Goal: Task Accomplishment & Management: Use online tool/utility

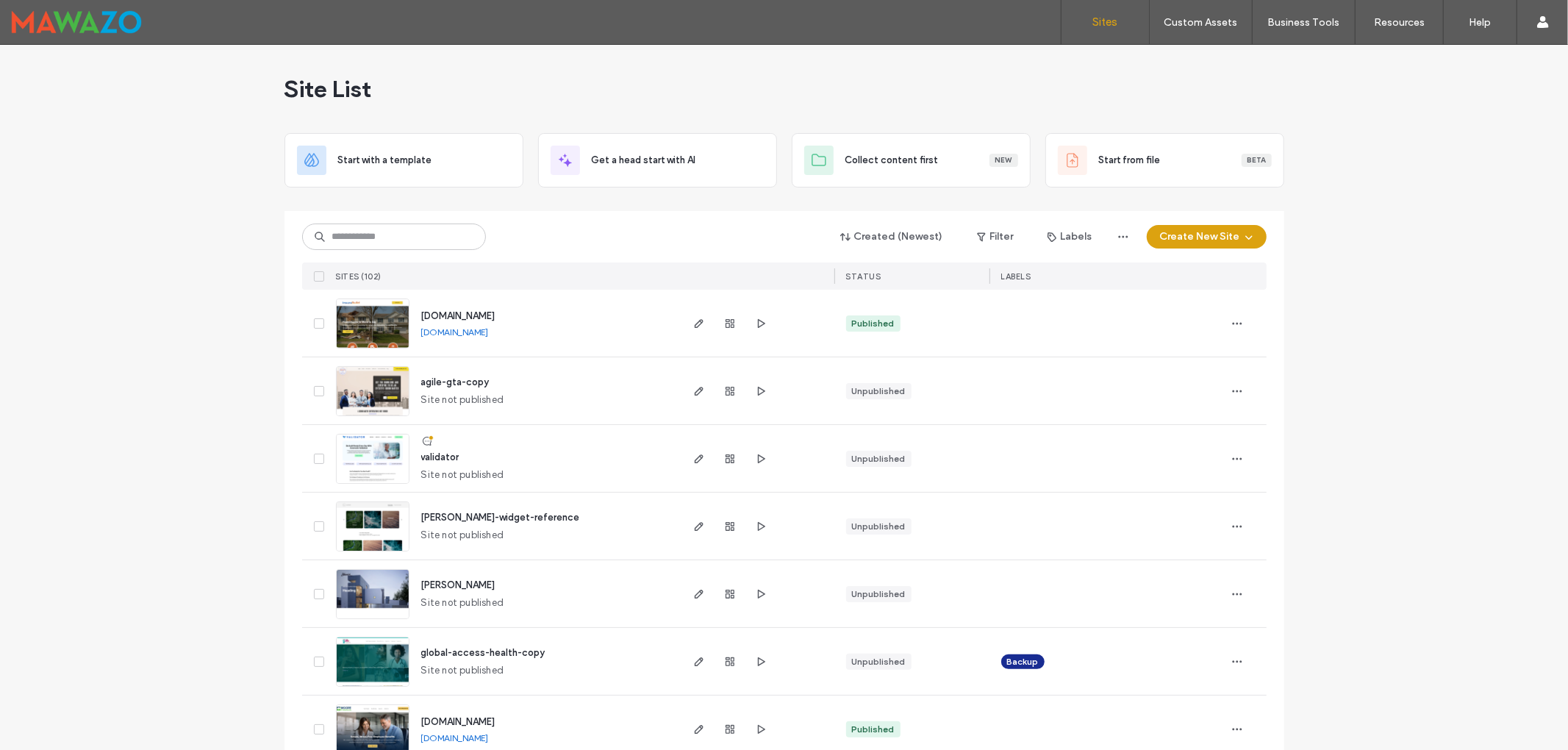
scroll to position [98, 0]
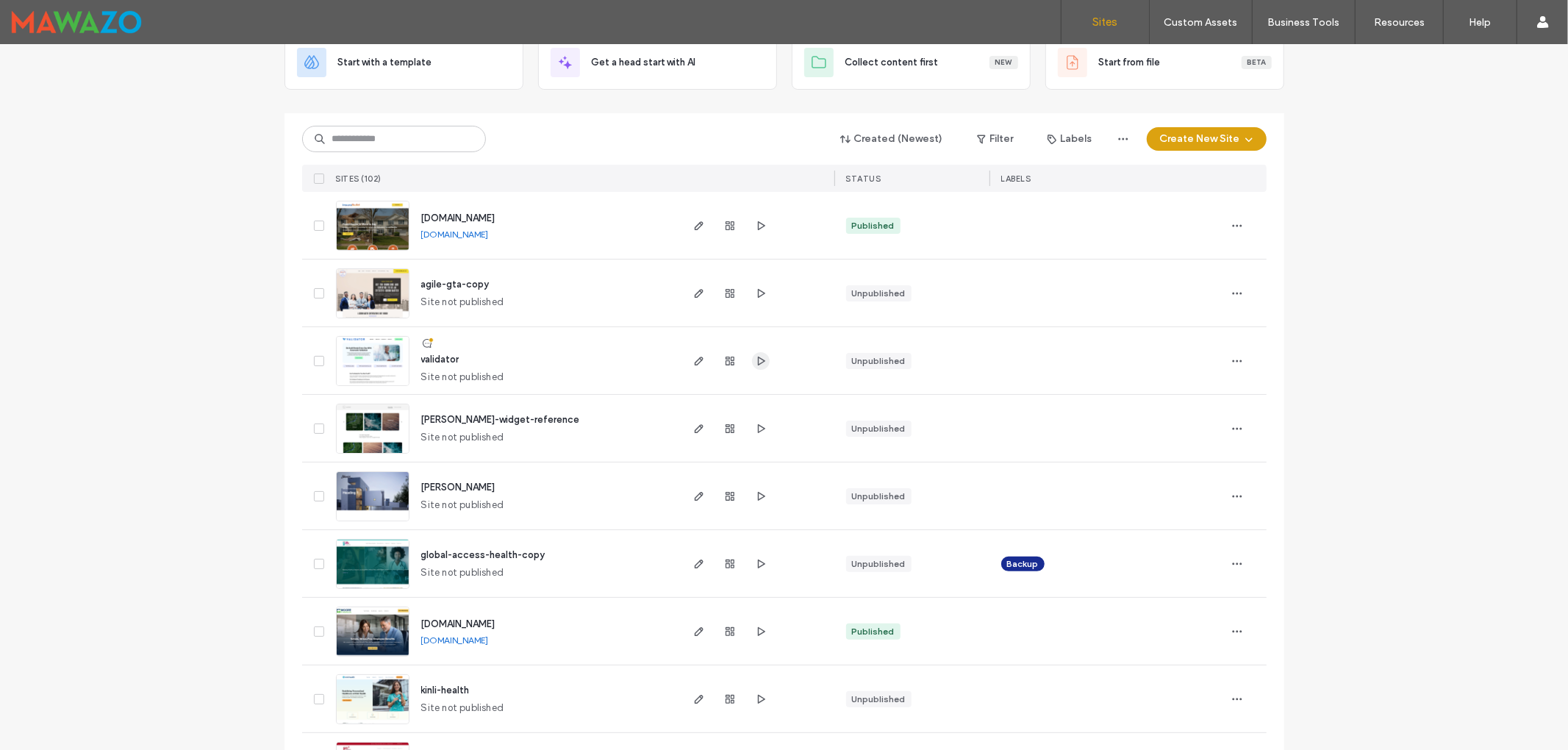
click at [757, 360] on use "button" at bounding box center [761, 361] width 8 height 9
click at [693, 362] on icon "button" at bounding box center [699, 361] width 12 height 12
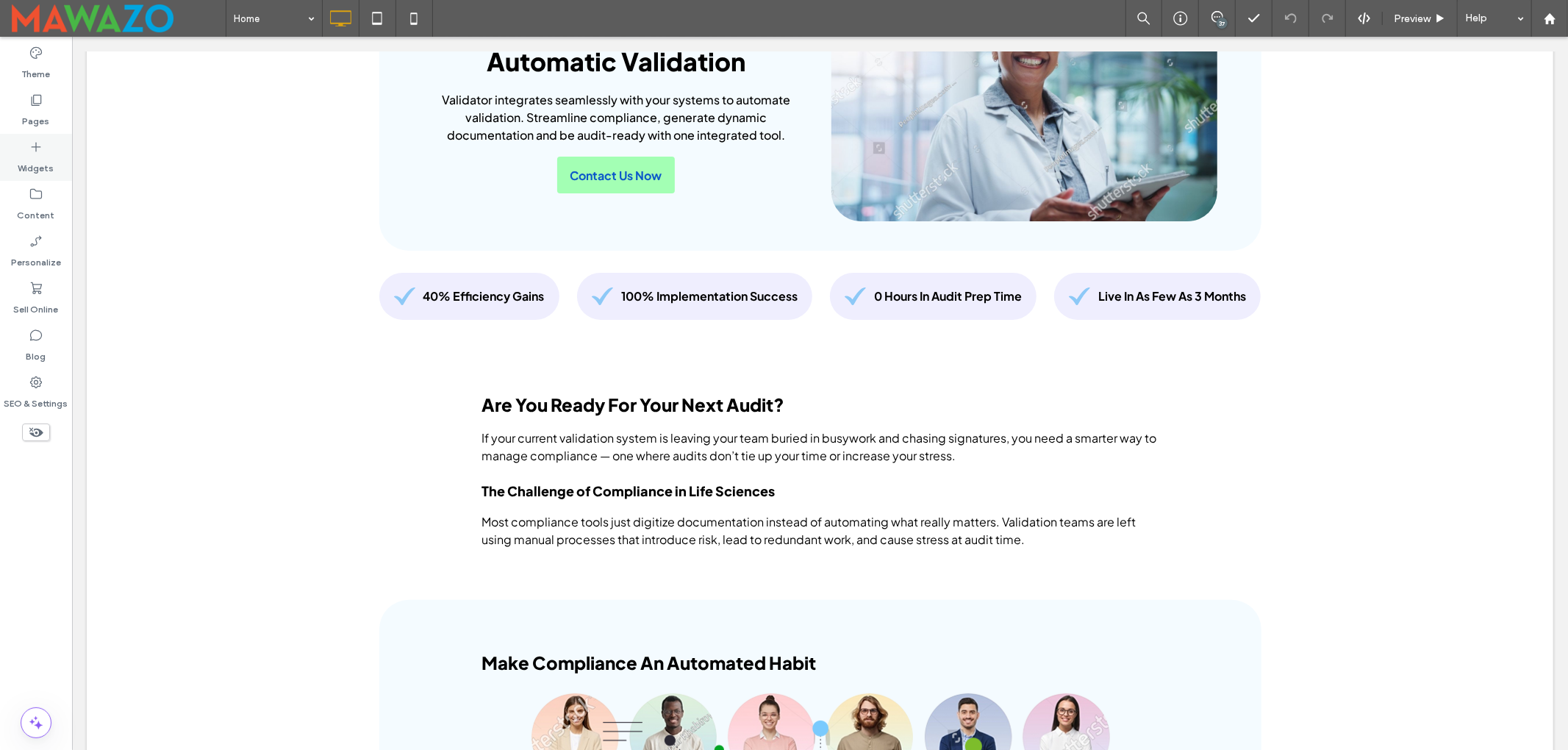
scroll to position [196, 0]
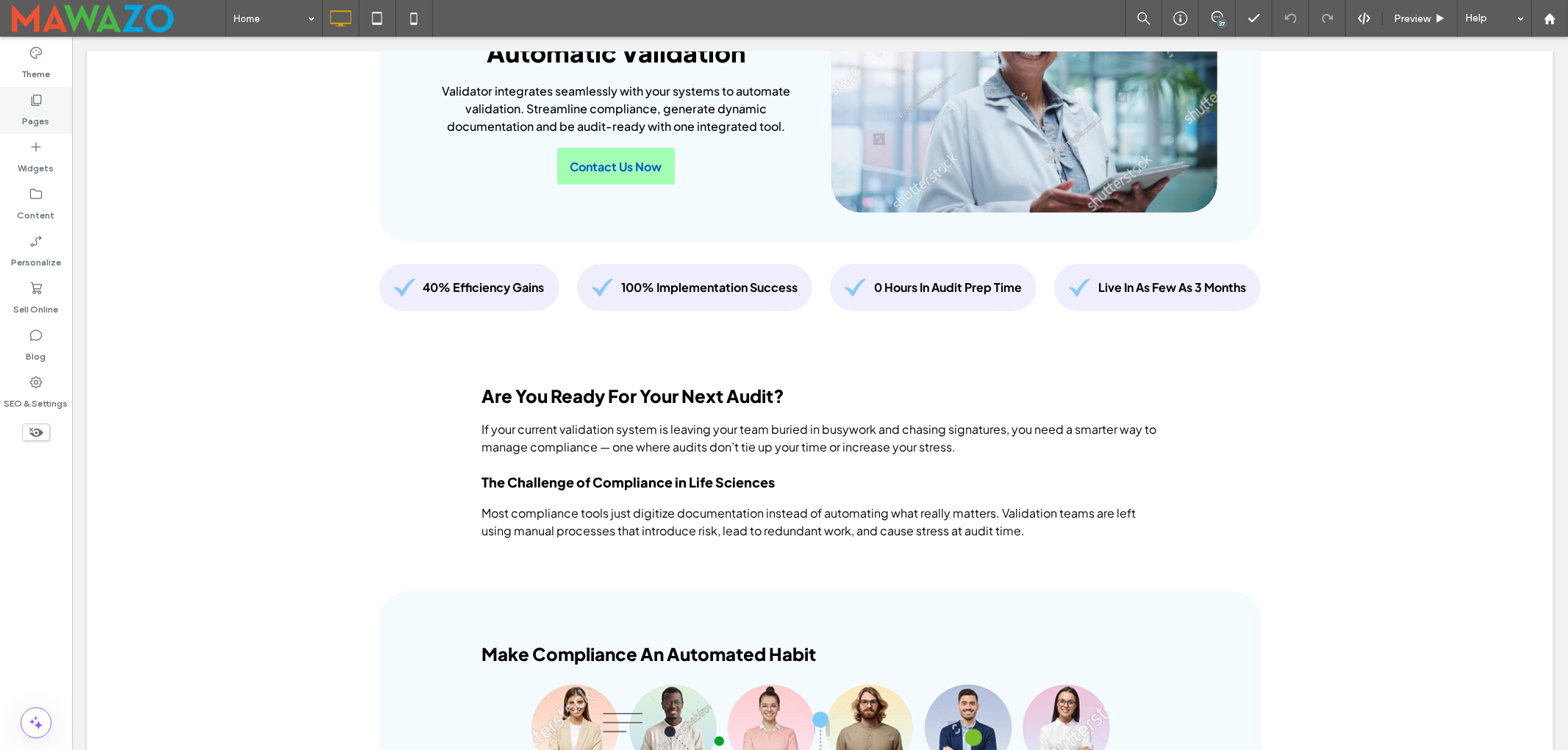
click at [33, 104] on icon at bounding box center [36, 100] width 15 height 15
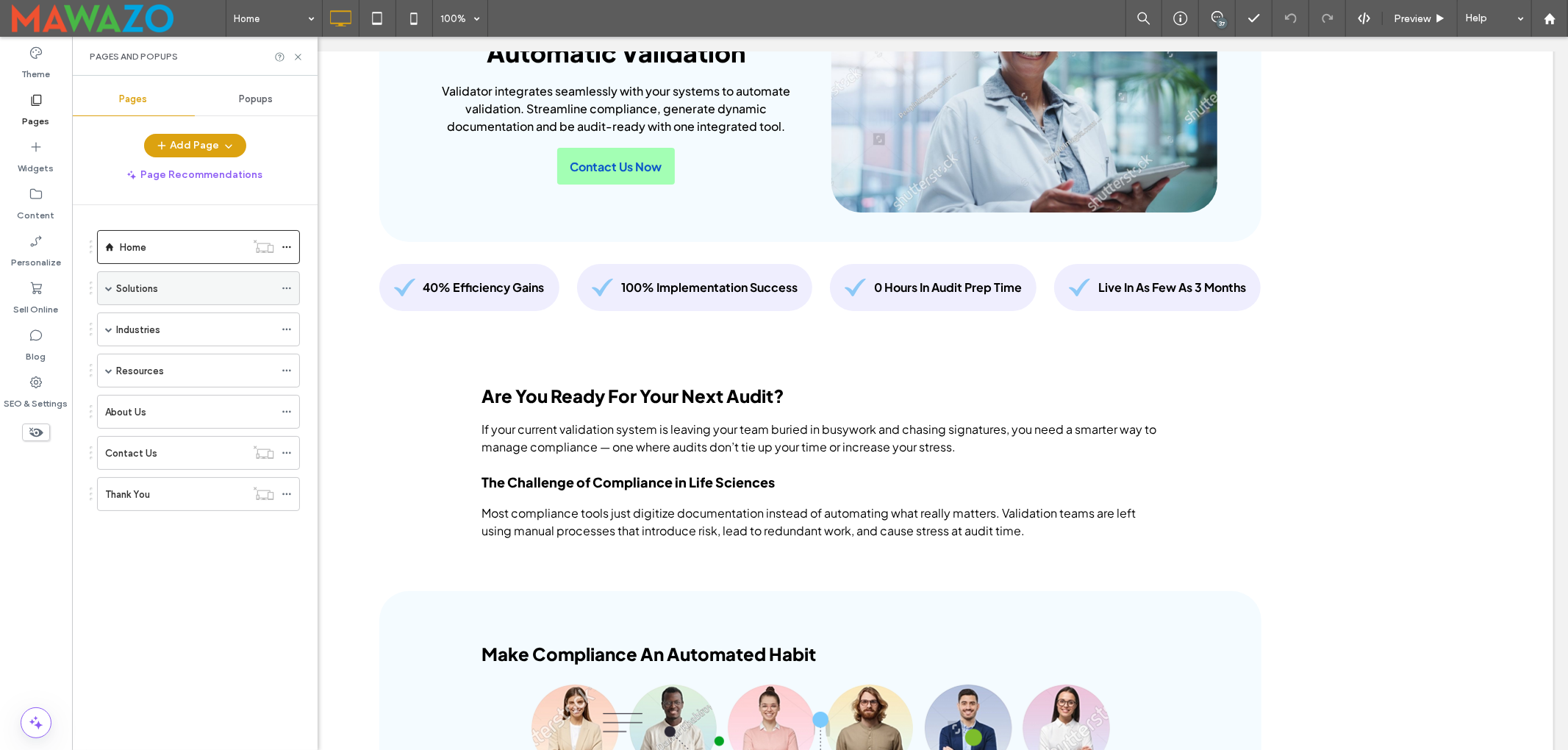
click at [104, 286] on div "Solutions" at bounding box center [199, 288] width 203 height 34
click at [110, 290] on span at bounding box center [109, 288] width 8 height 8
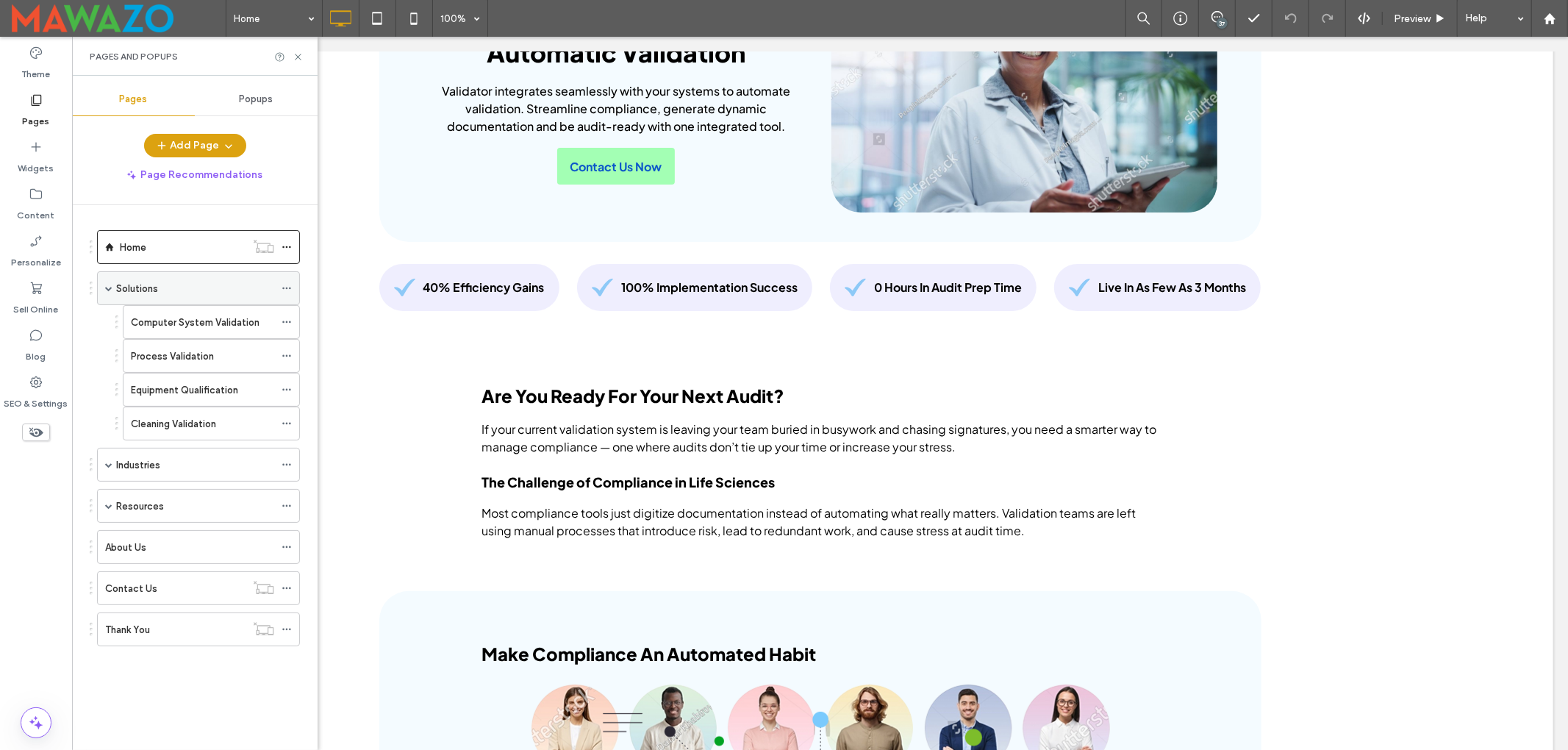
click at [154, 292] on label "Solutions" at bounding box center [137, 288] width 42 height 26
click at [182, 322] on label "Computer System Validation" at bounding box center [195, 322] width 129 height 26
click at [34, 435] on use at bounding box center [36, 432] width 14 height 10
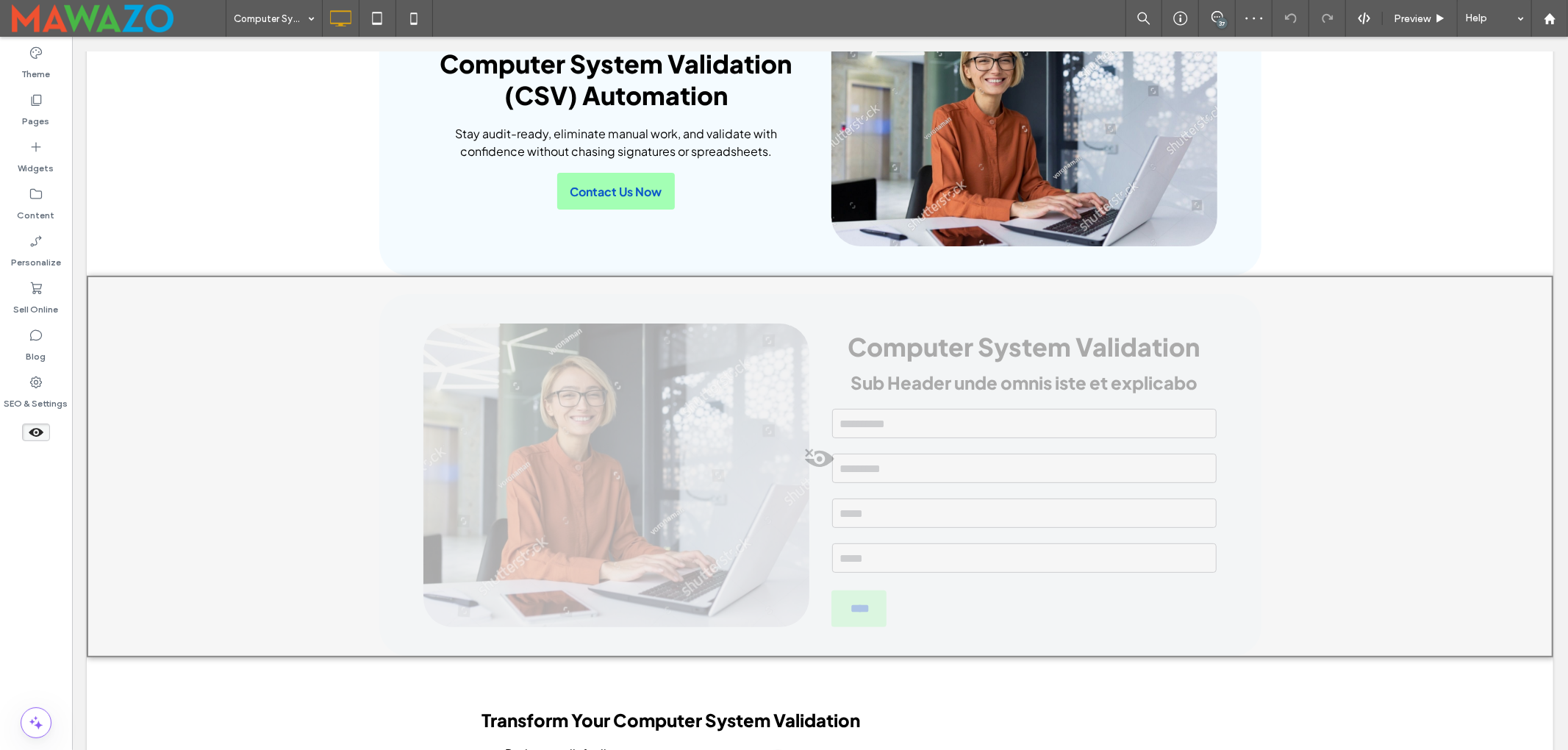
scroll to position [196, 0]
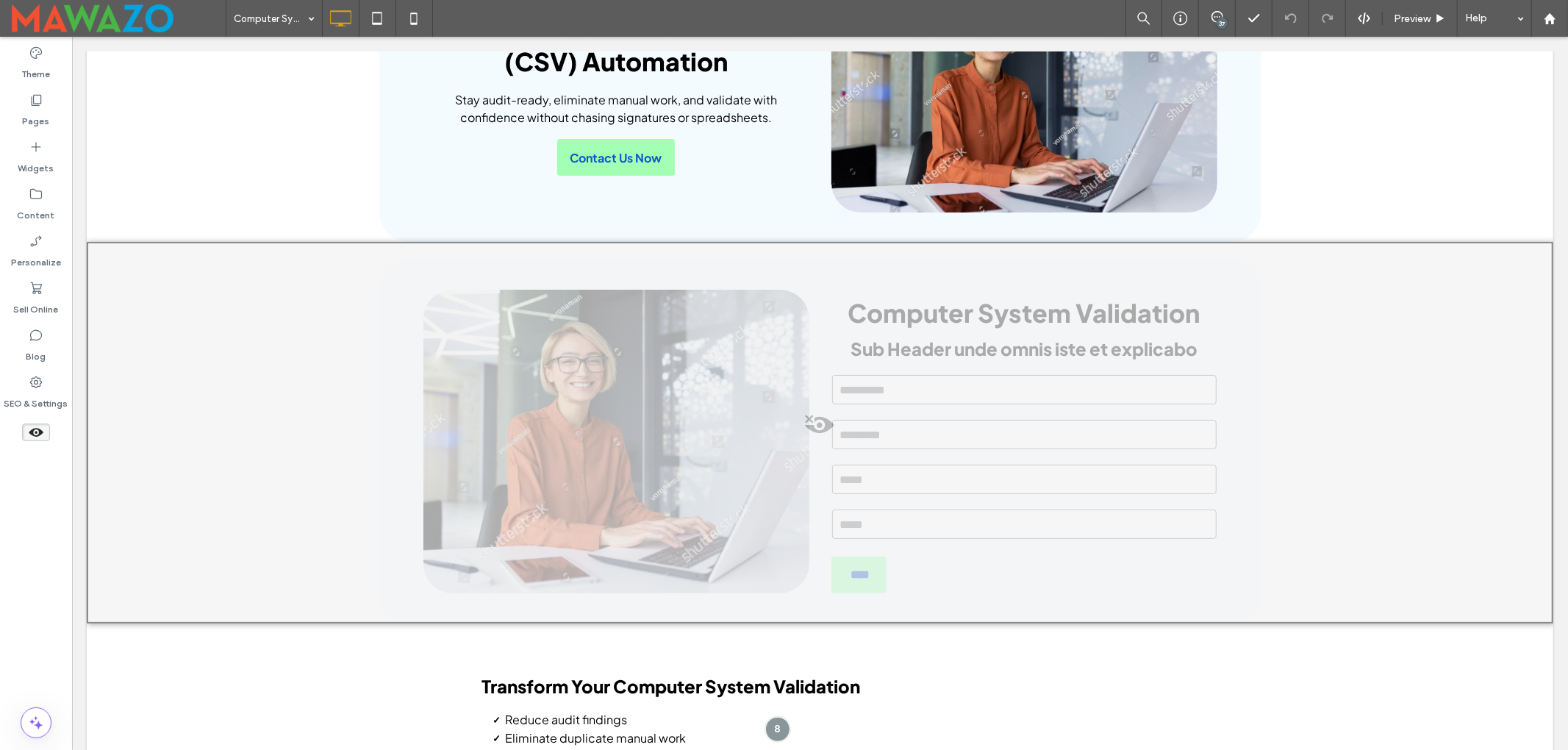
click at [627, 327] on div at bounding box center [819, 432] width 1466 height 382
click at [649, 345] on button "Yes" at bounding box center [648, 345] width 46 height 18
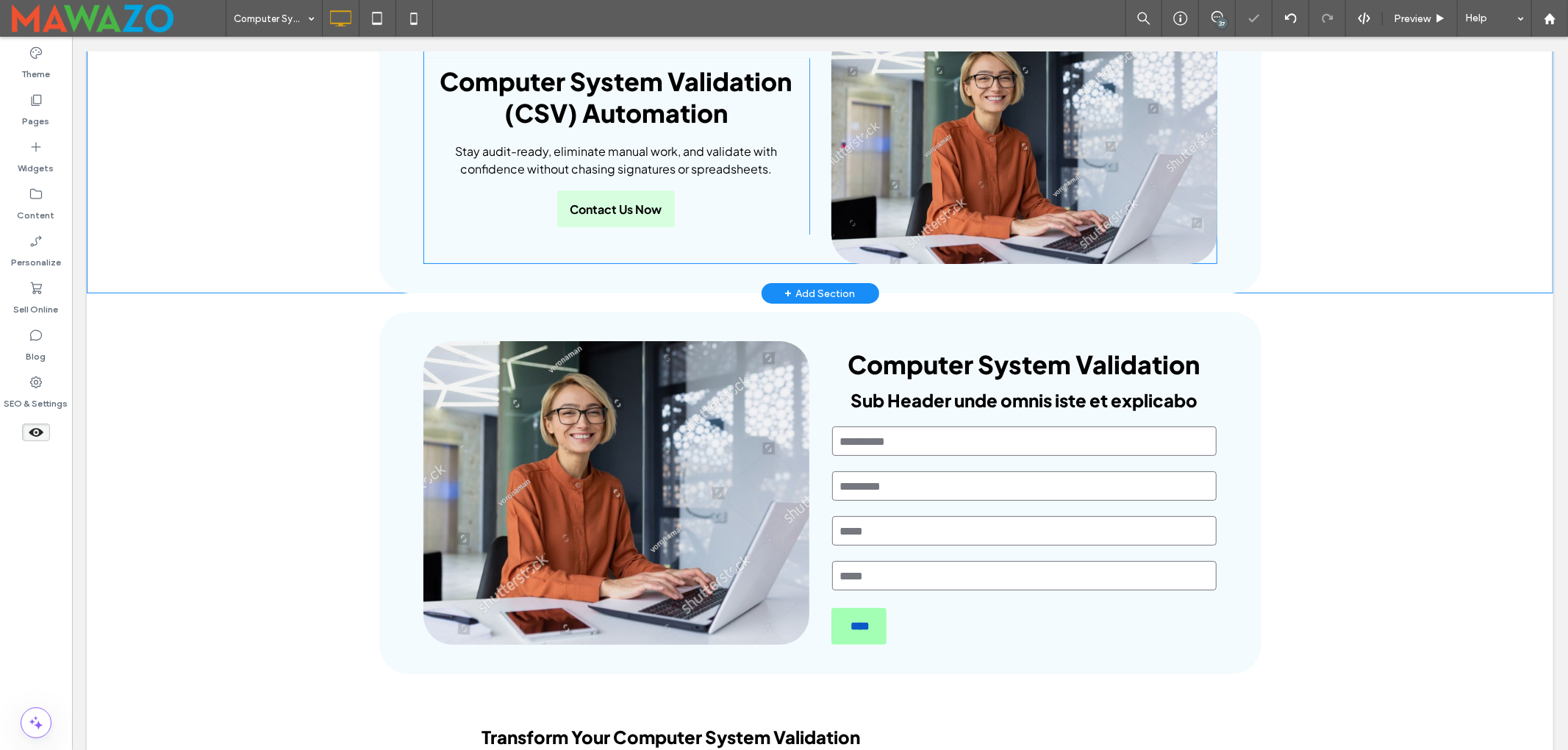
scroll to position [0, 0]
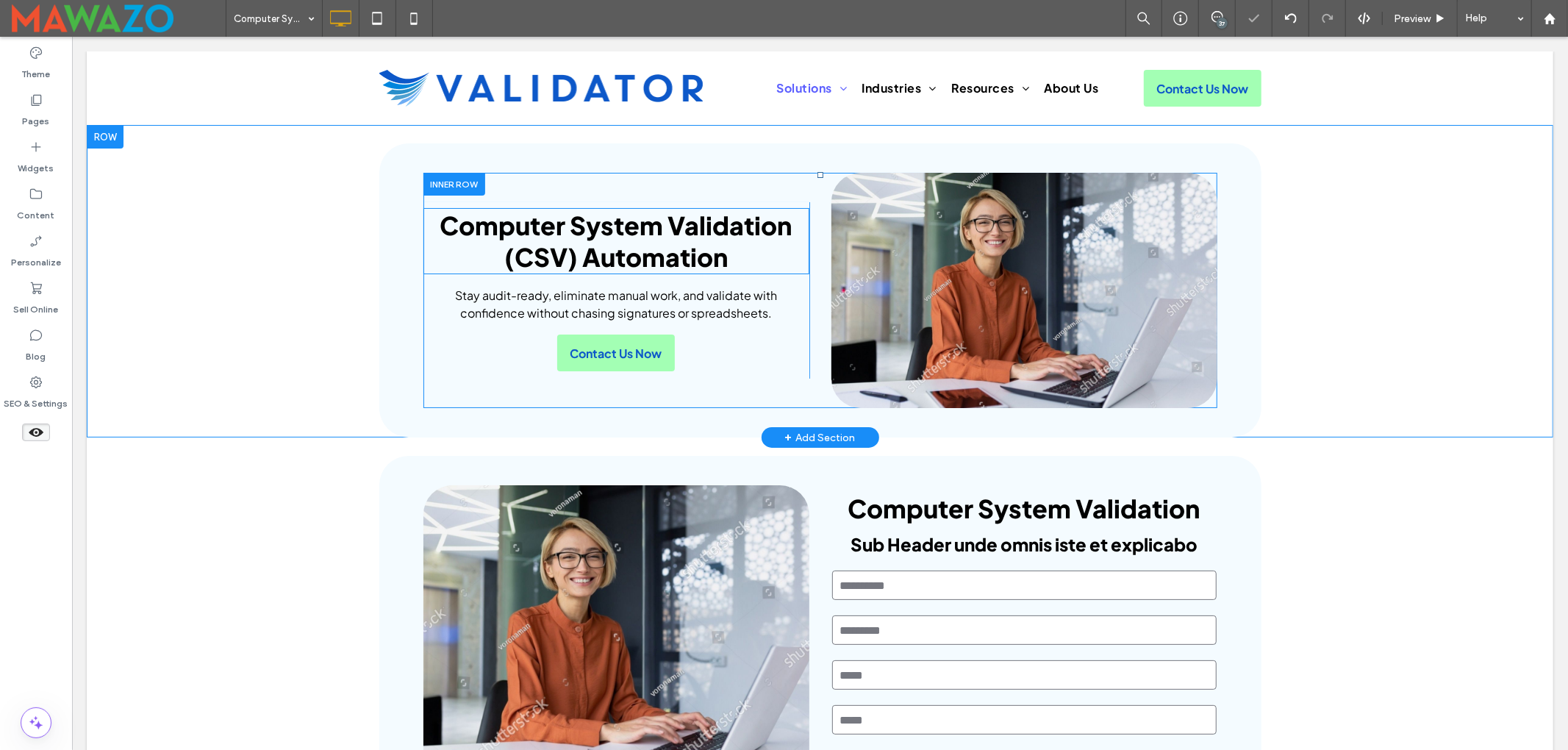
click at [612, 242] on span "Computer System Validation (CSV) Automation" at bounding box center [616, 241] width 352 height 63
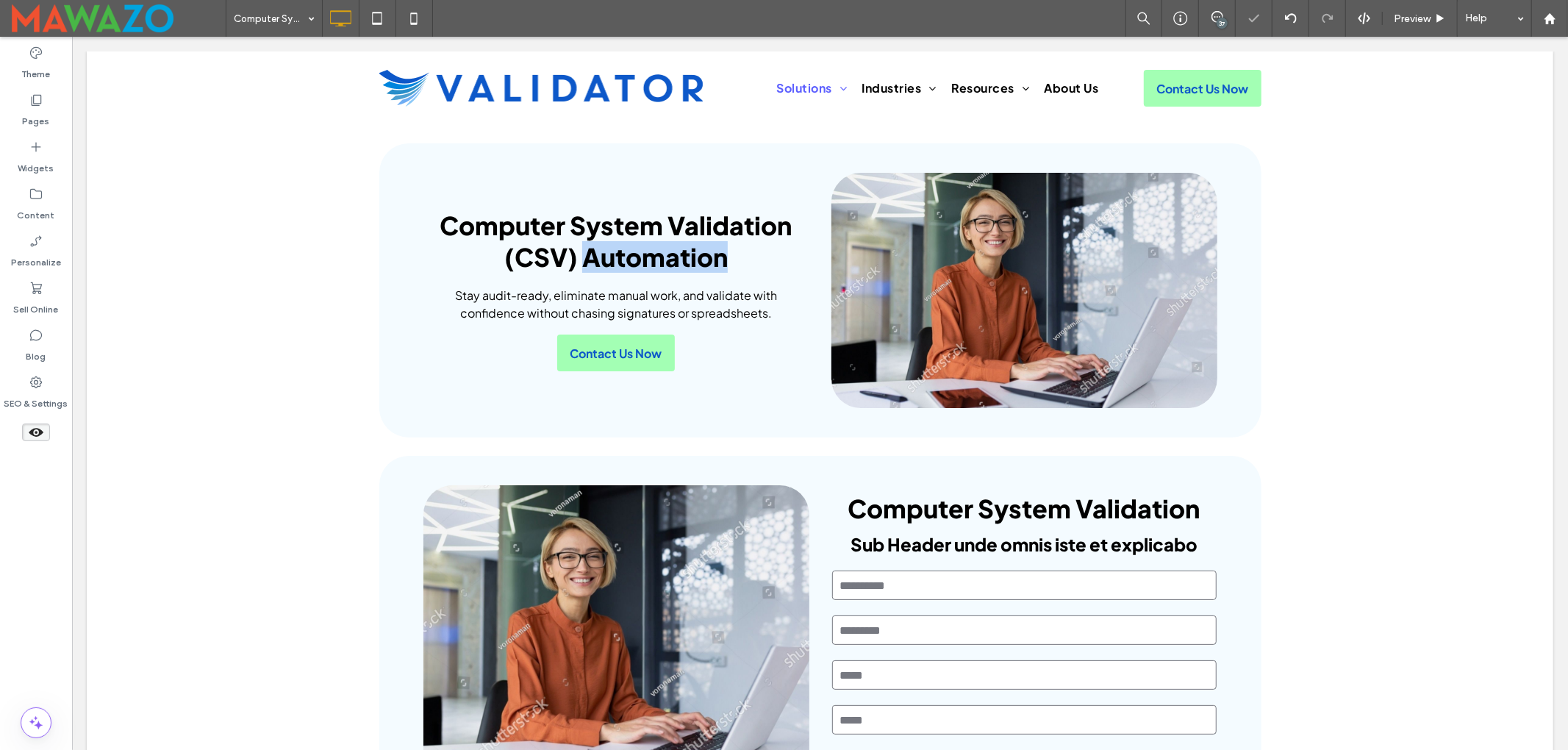
click at [612, 242] on span "Computer System Validation (CSV) Automation" at bounding box center [616, 241] width 352 height 63
type input "**********"
type input "**"
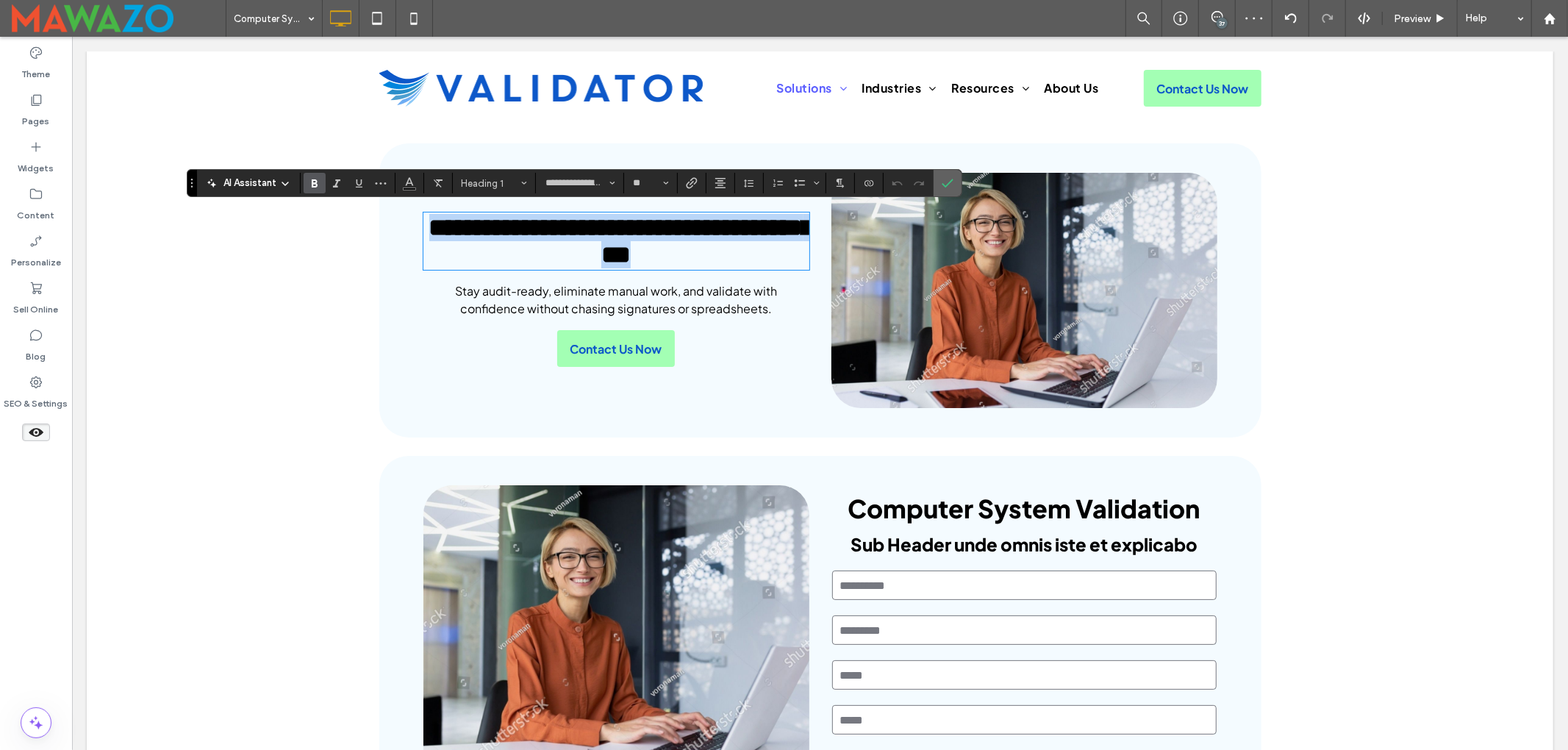
copy span "**********"
click at [945, 182] on icon "Confirm" at bounding box center [948, 183] width 12 height 12
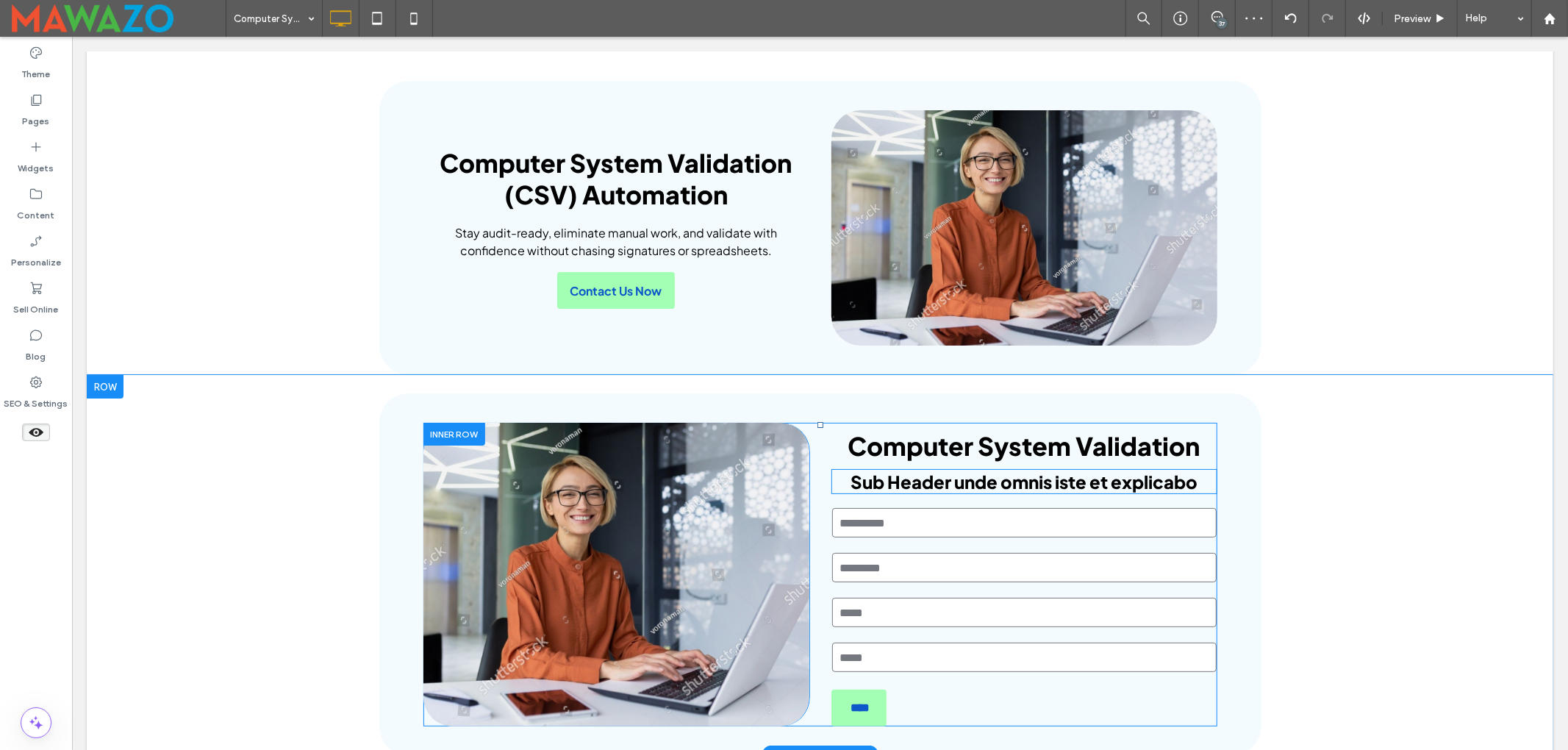
scroll to position [98, 0]
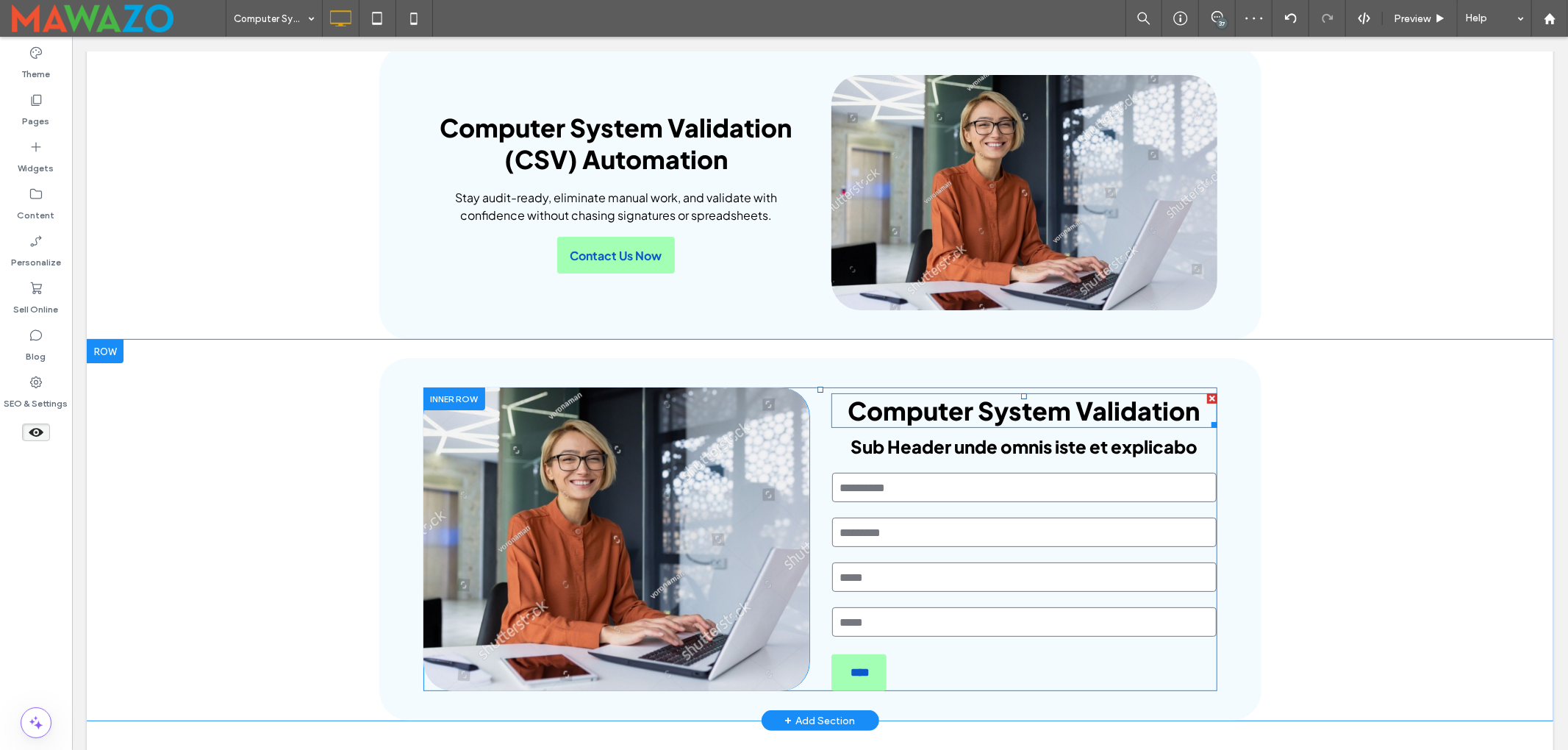
click at [990, 407] on span "Computer System Validation" at bounding box center [1024, 410] width 352 height 32
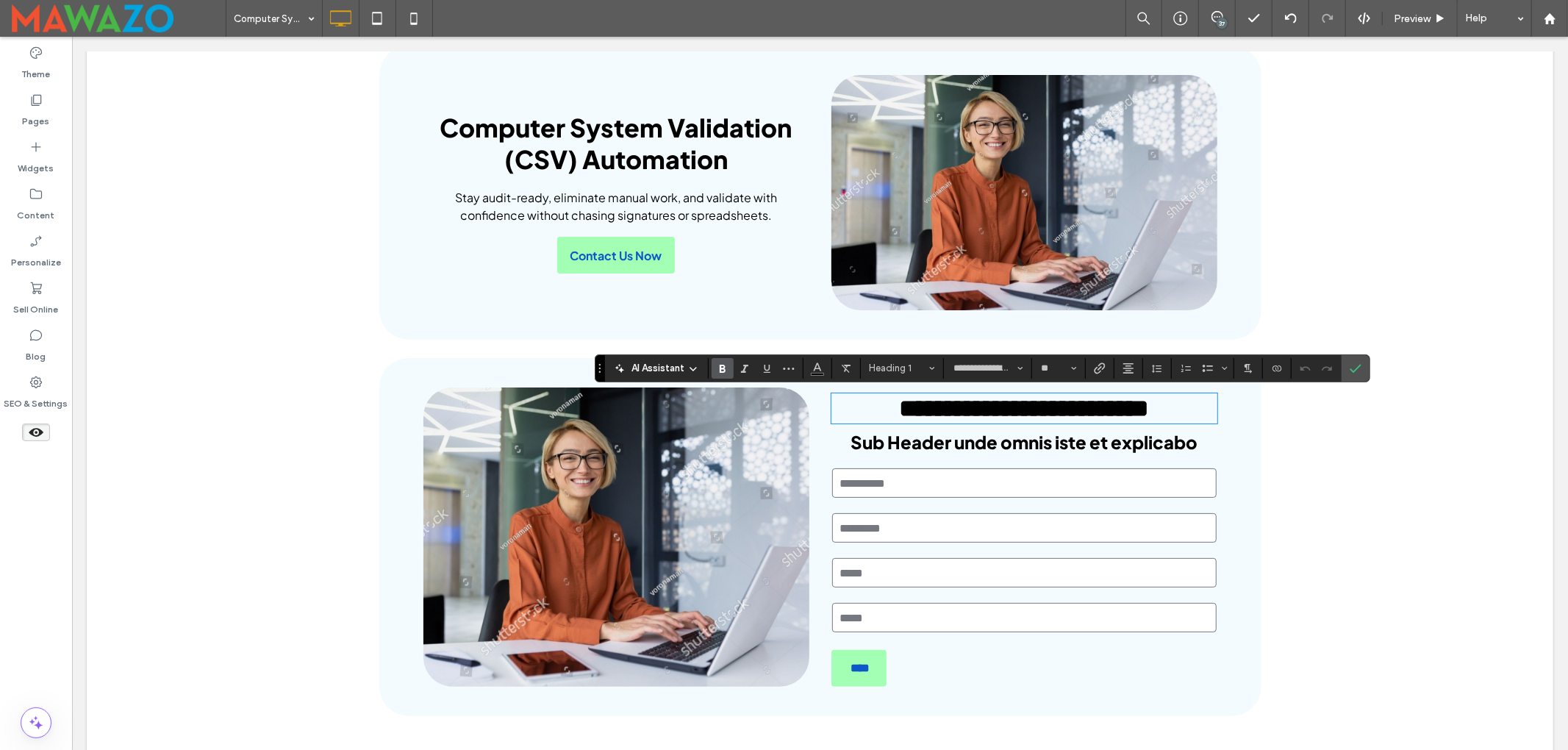
type input "**"
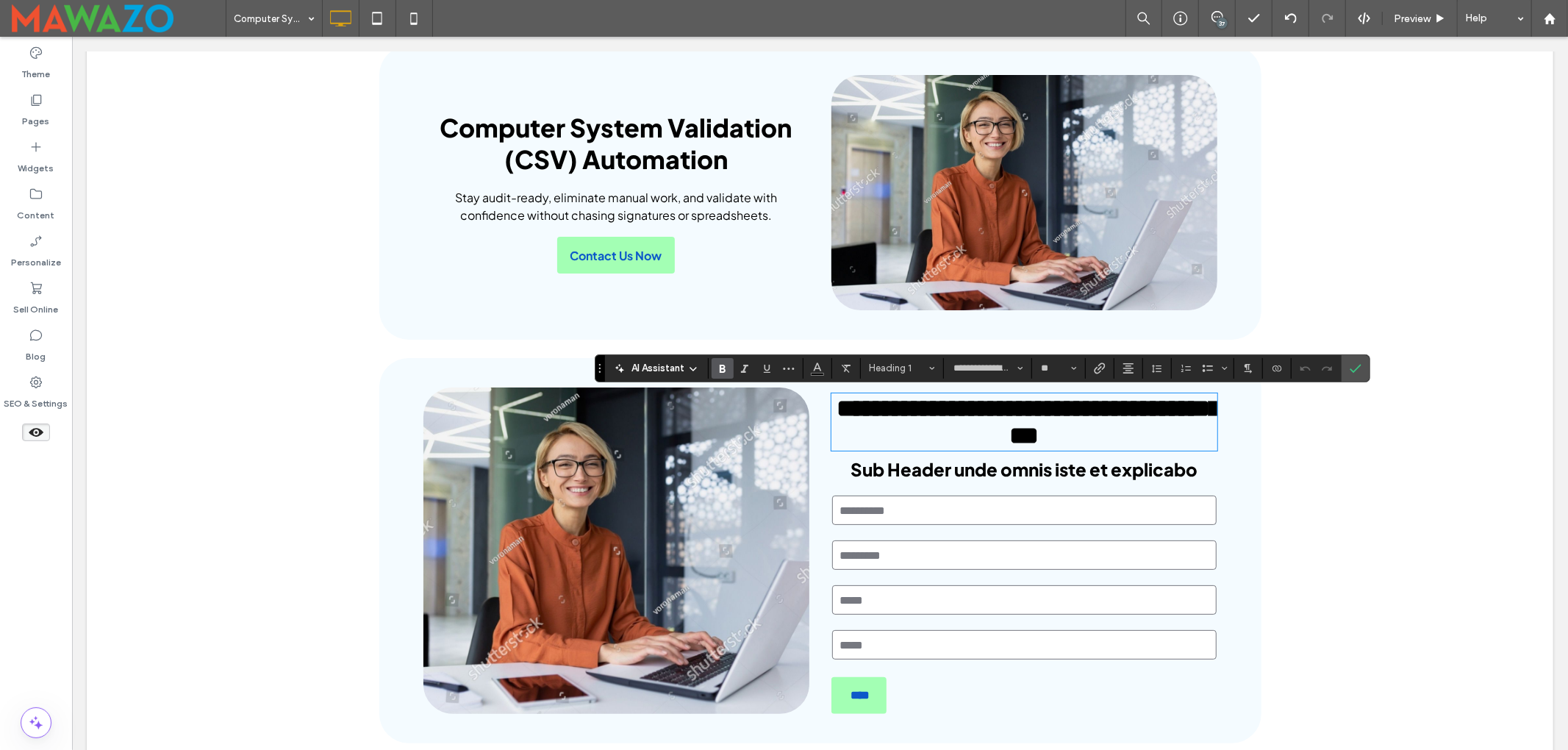
scroll to position [0, 0]
drag, startPoint x: 1356, startPoint y: 365, endPoint x: 1269, endPoint y: 328, distance: 94.5
click at [1356, 365] on icon "Confirm" at bounding box center [1356, 368] width 12 height 12
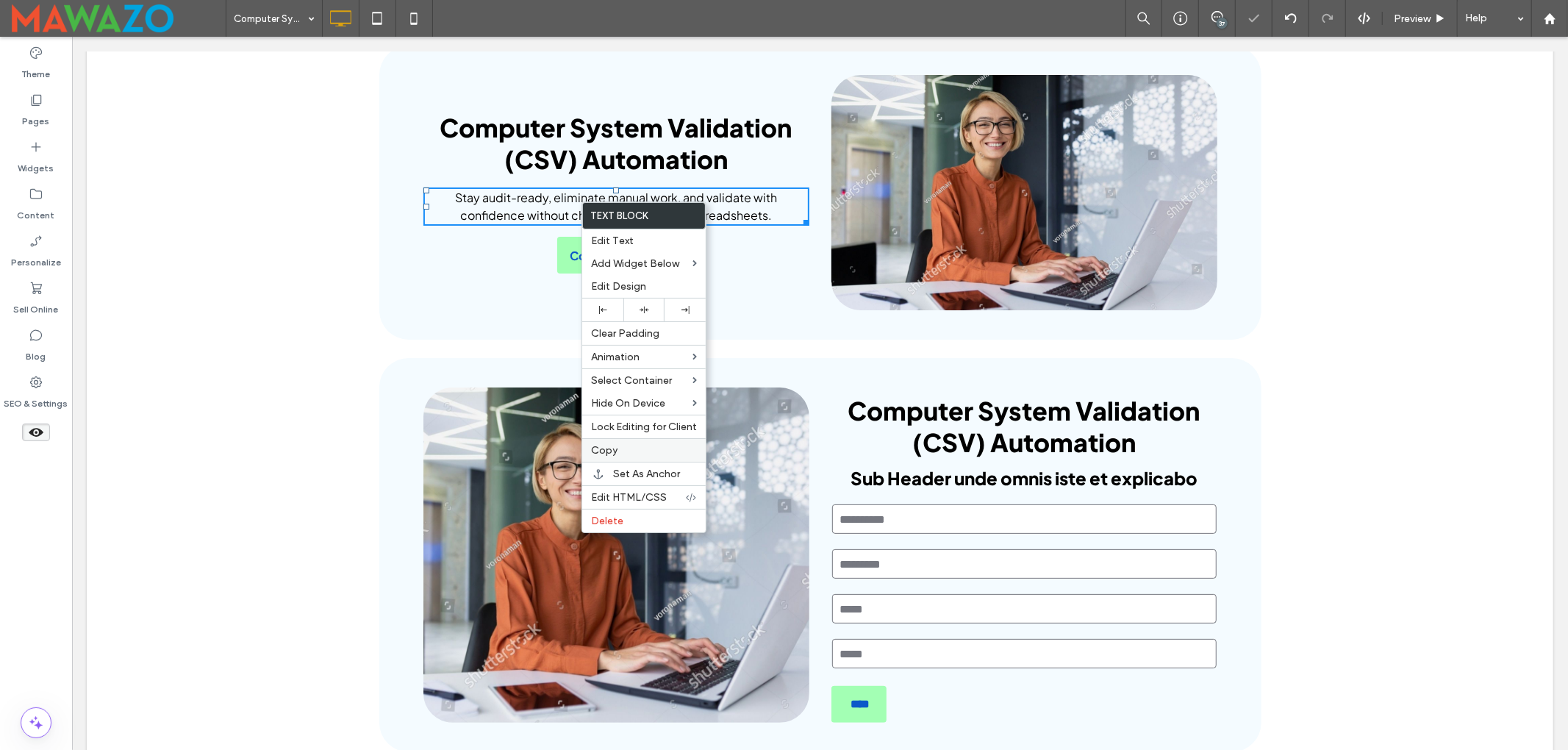
click at [610, 456] on span "Copy" at bounding box center [604, 450] width 26 height 13
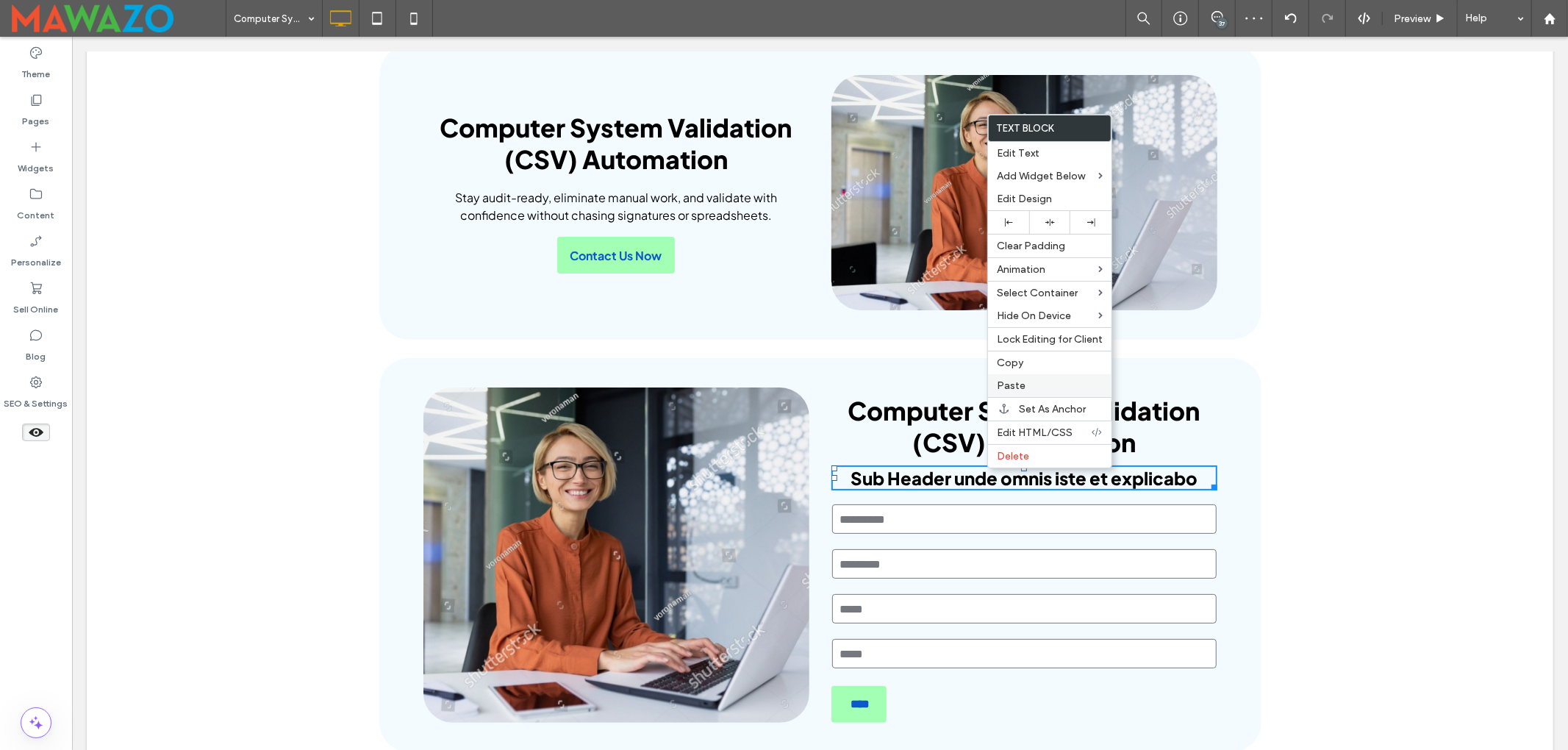
click at [1012, 383] on div "Paste" at bounding box center [1049, 386] width 123 height 23
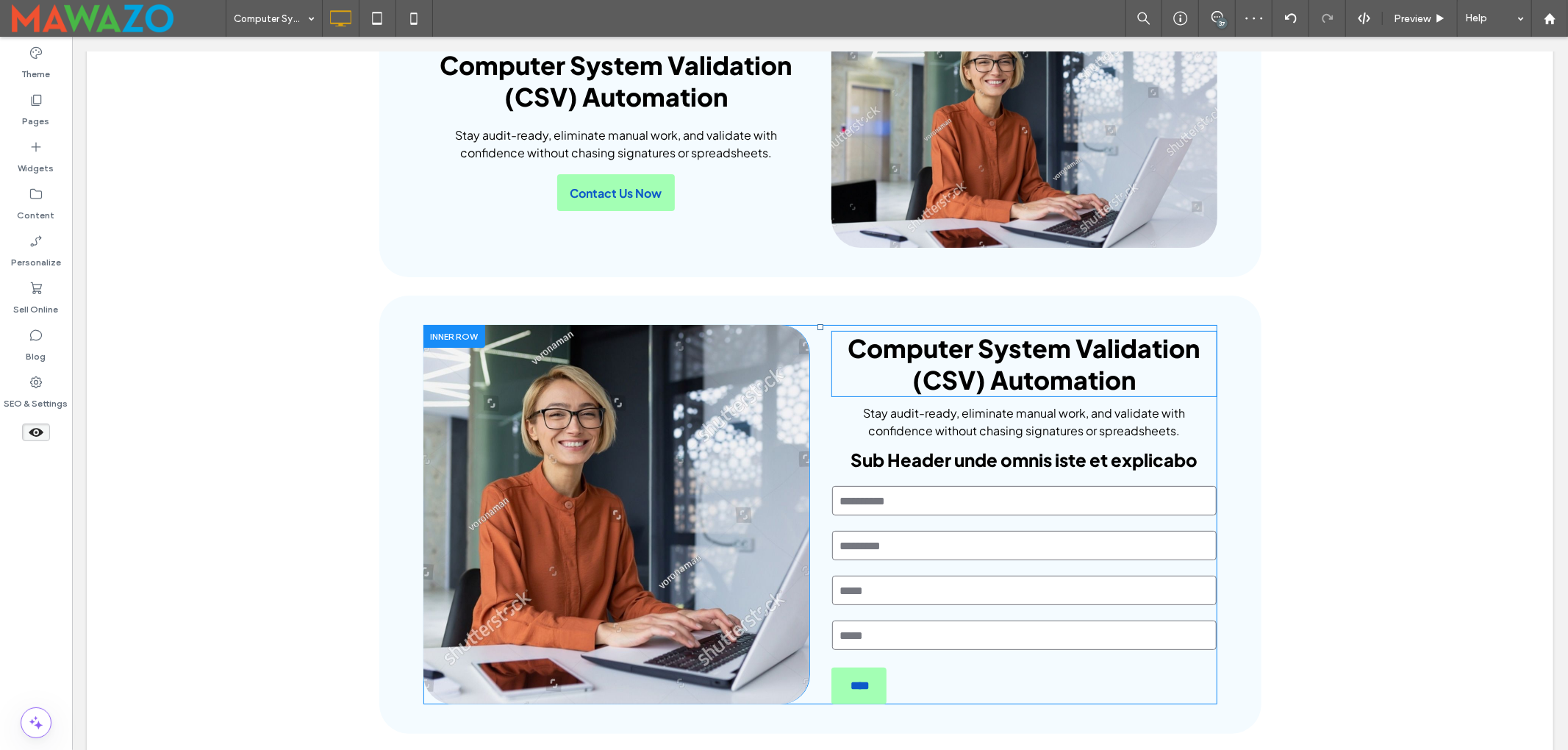
scroll to position [196, 0]
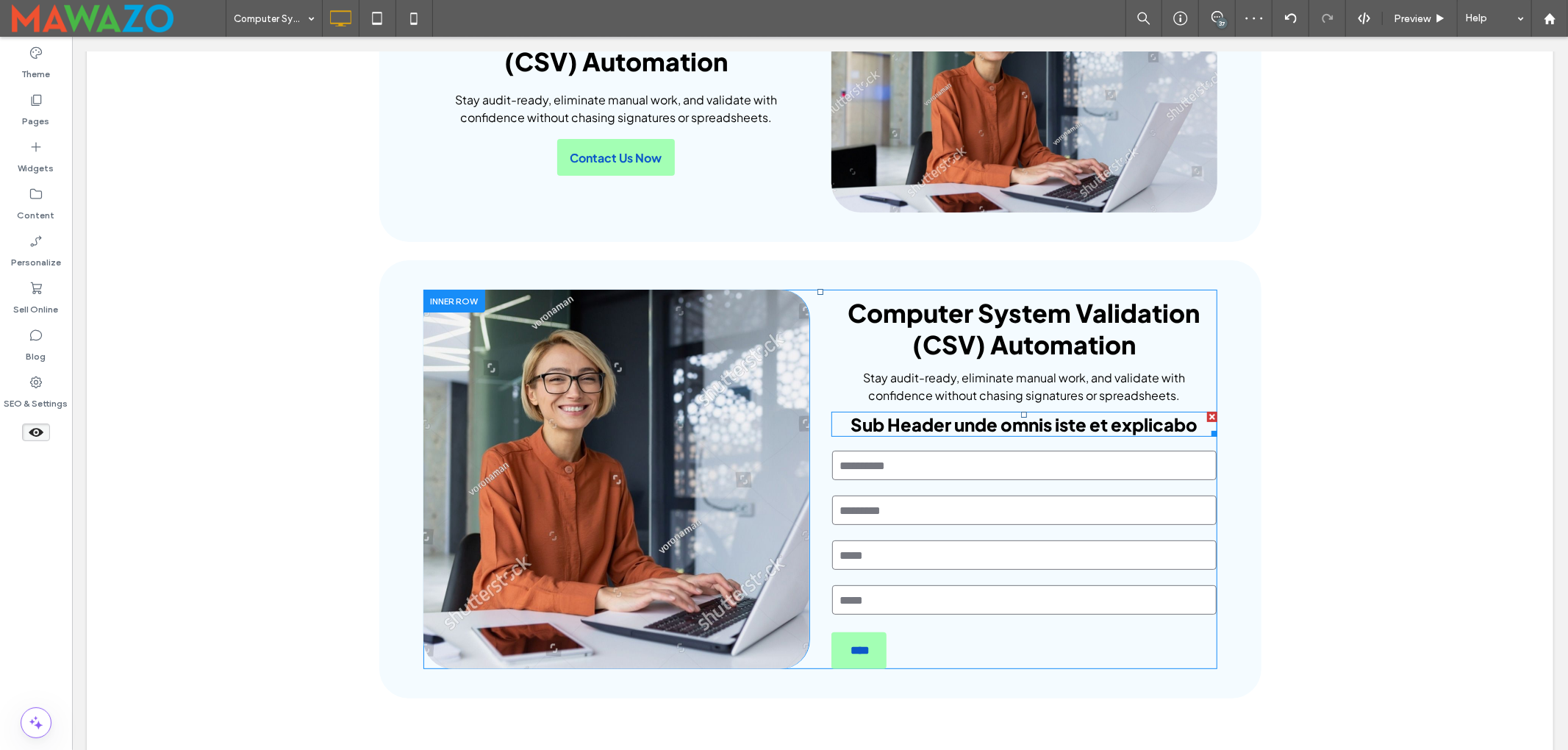
click at [1206, 413] on div at bounding box center [1211, 417] width 11 height 11
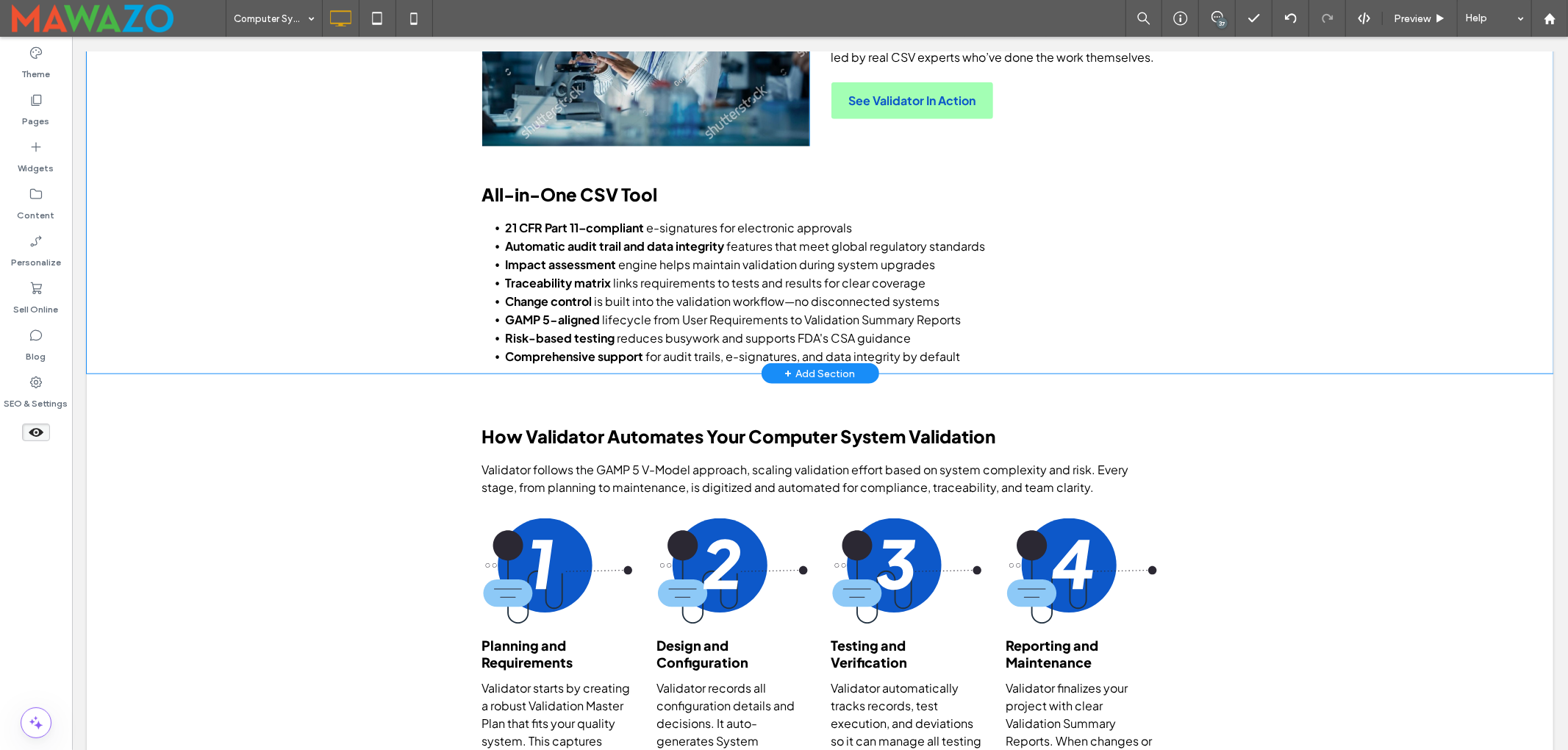
scroll to position [1176, 0]
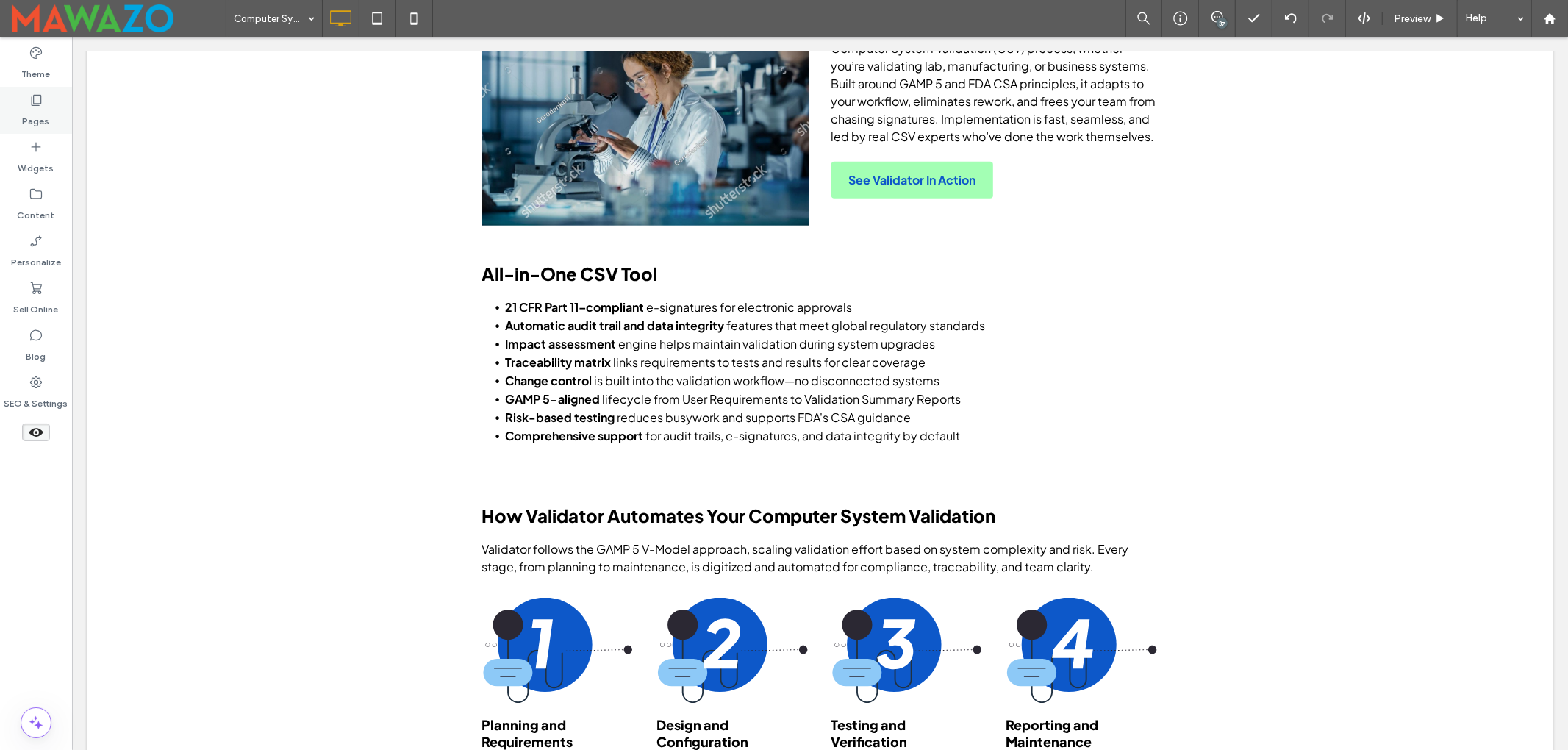
click at [44, 120] on label "Pages" at bounding box center [36, 117] width 27 height 20
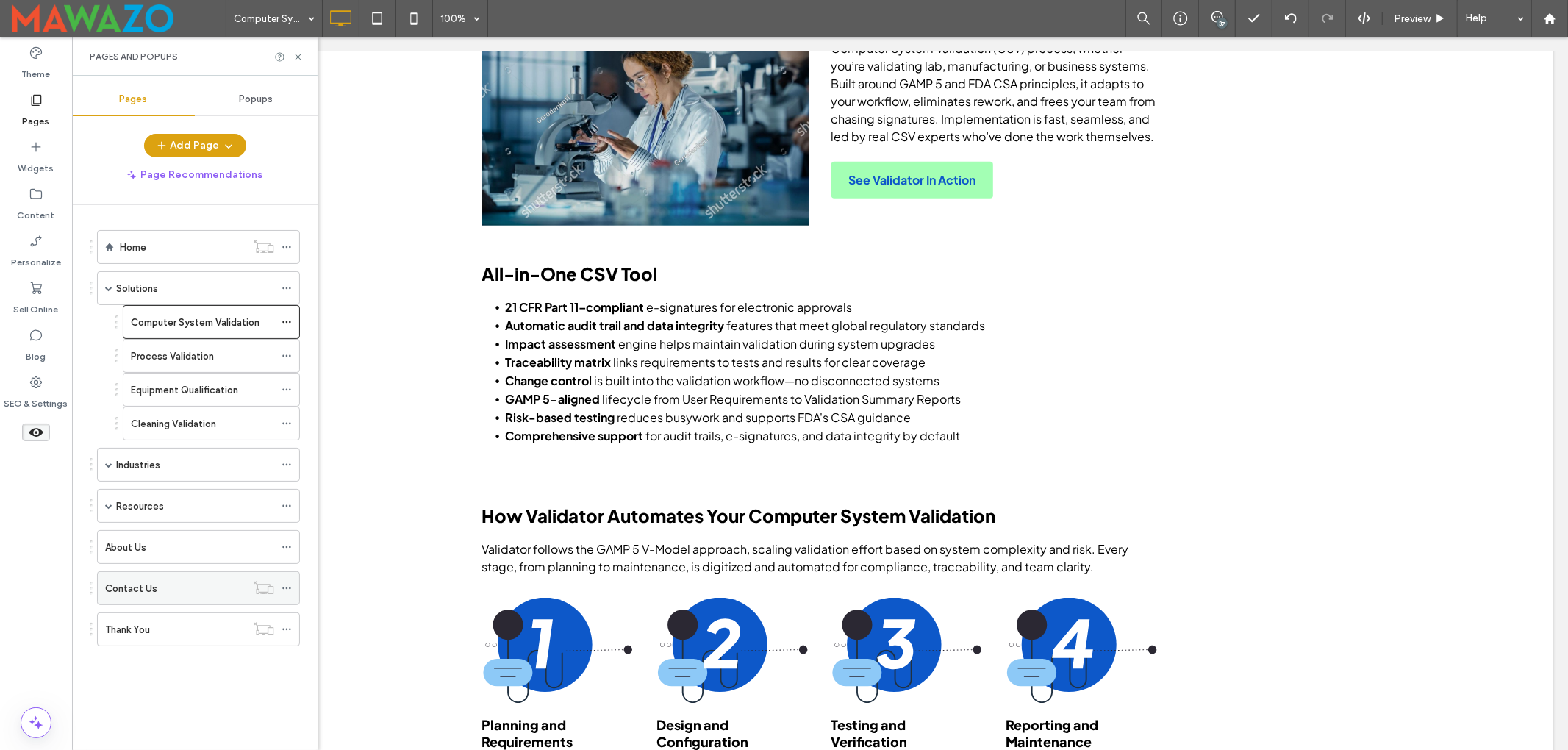
click at [137, 590] on label "Contact Us" at bounding box center [131, 589] width 52 height 26
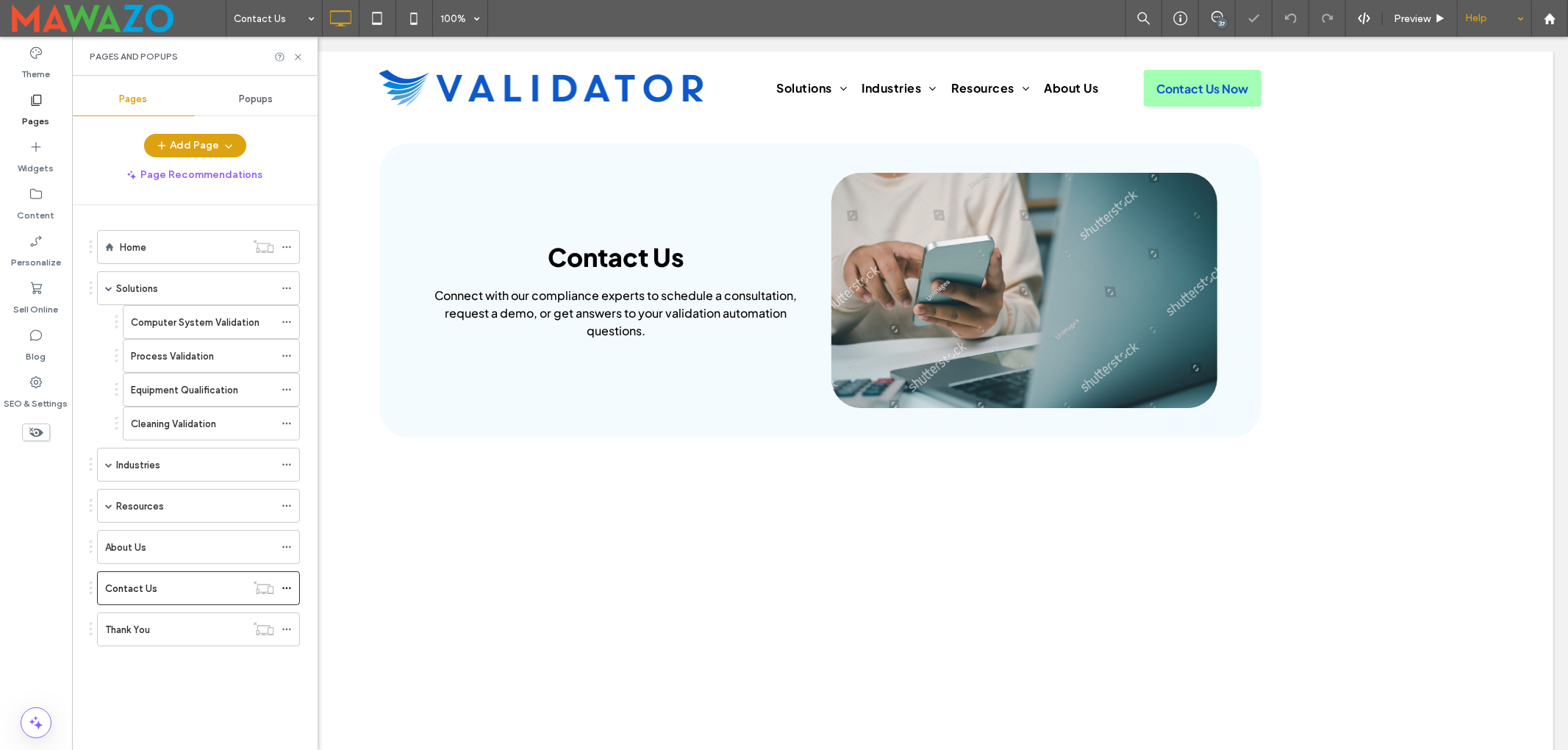
scroll to position [309, 0]
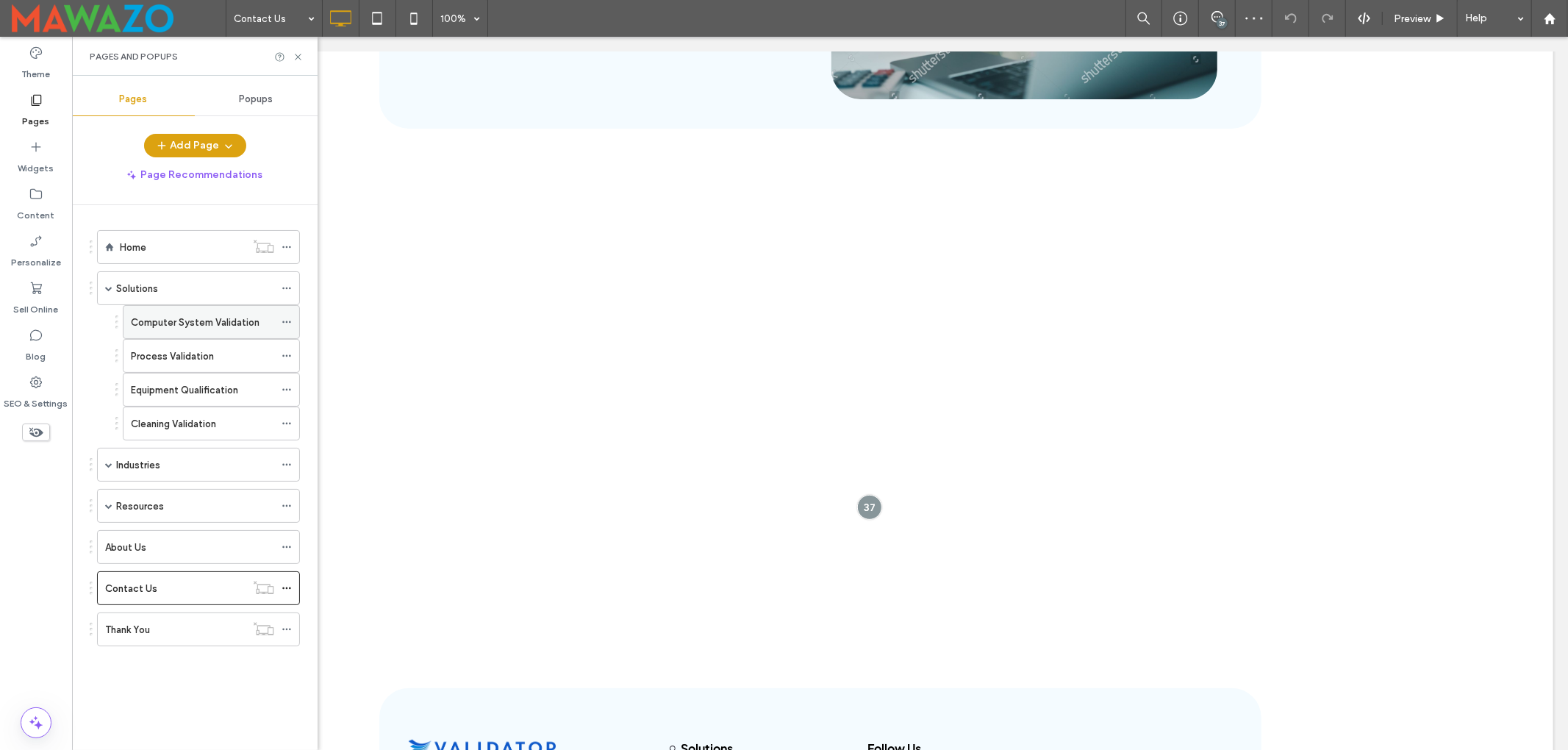
click at [180, 324] on label "Computer System Validation" at bounding box center [195, 322] width 129 height 26
click at [294, 59] on icon at bounding box center [298, 56] width 11 height 11
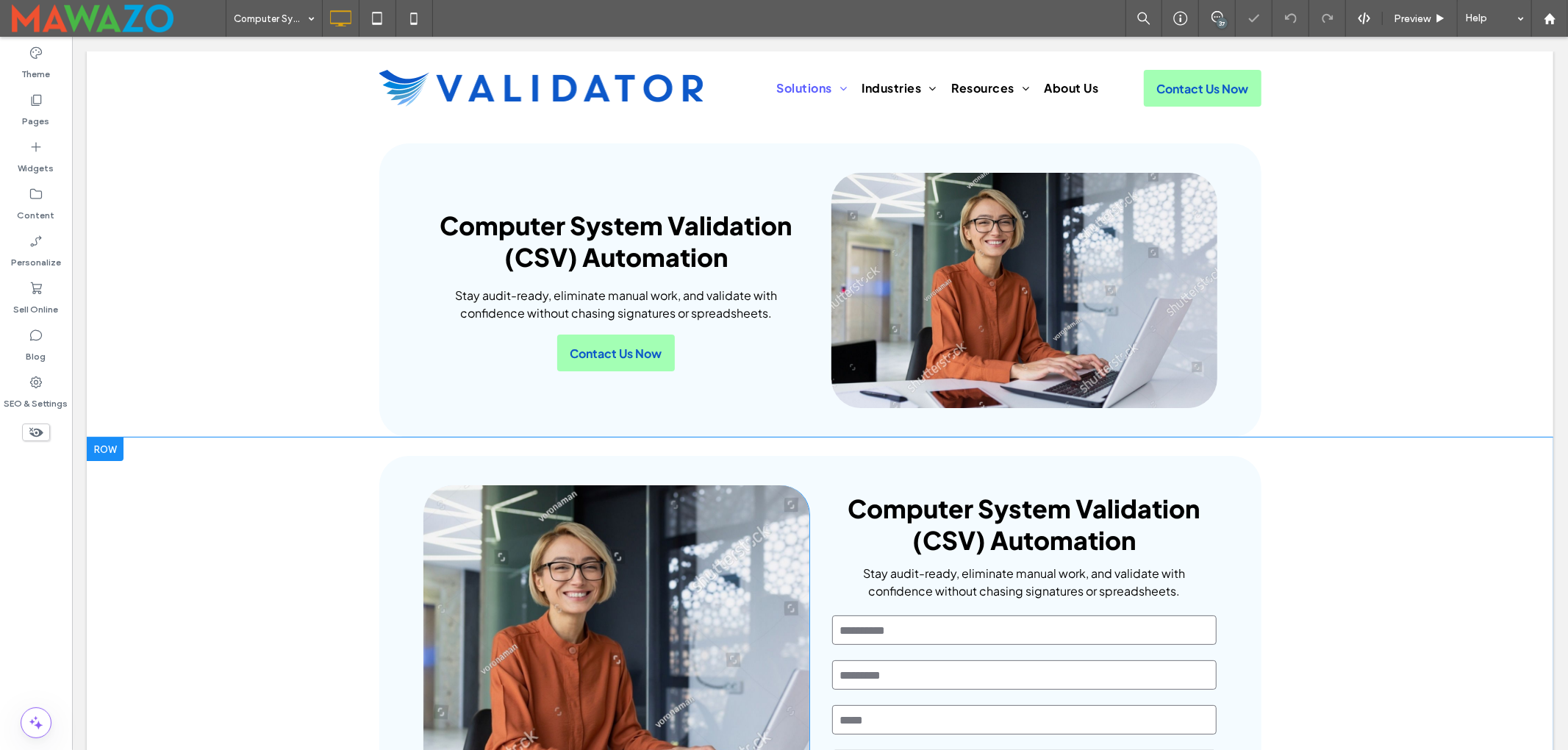
scroll to position [196, 0]
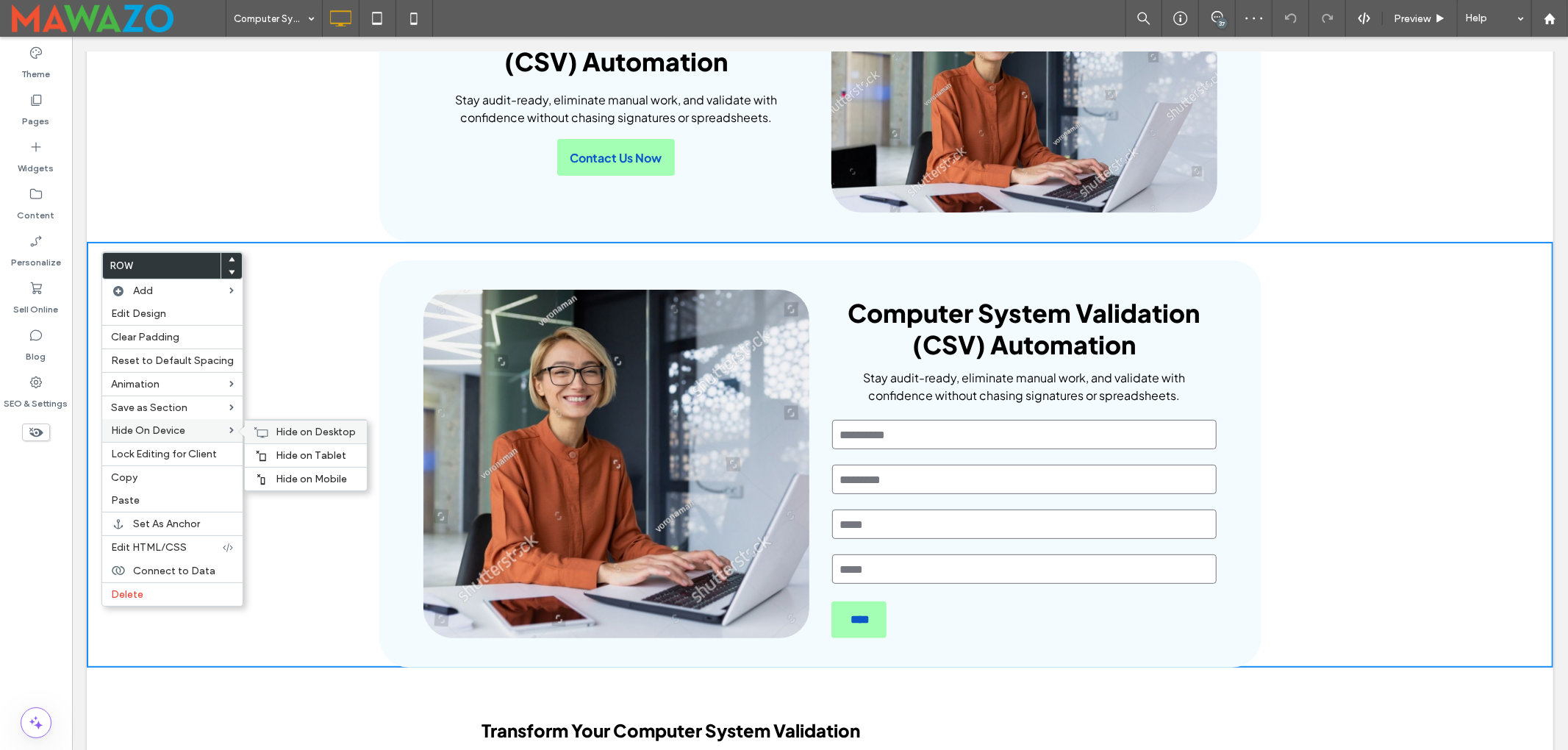
click at [278, 438] on span "Hide on Desktop" at bounding box center [315, 431] width 80 height 13
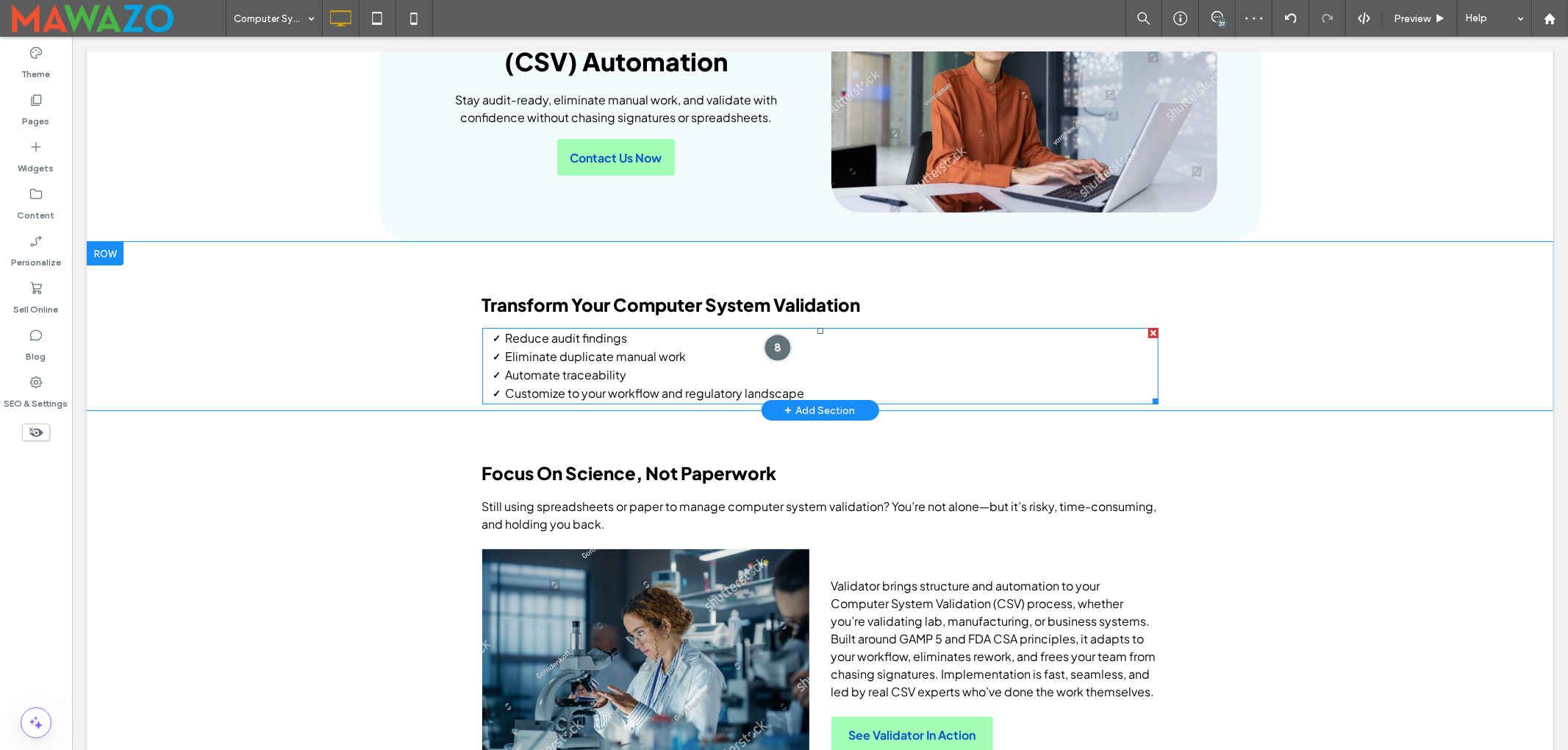
click at [763, 345] on div at bounding box center [777, 347] width 27 height 27
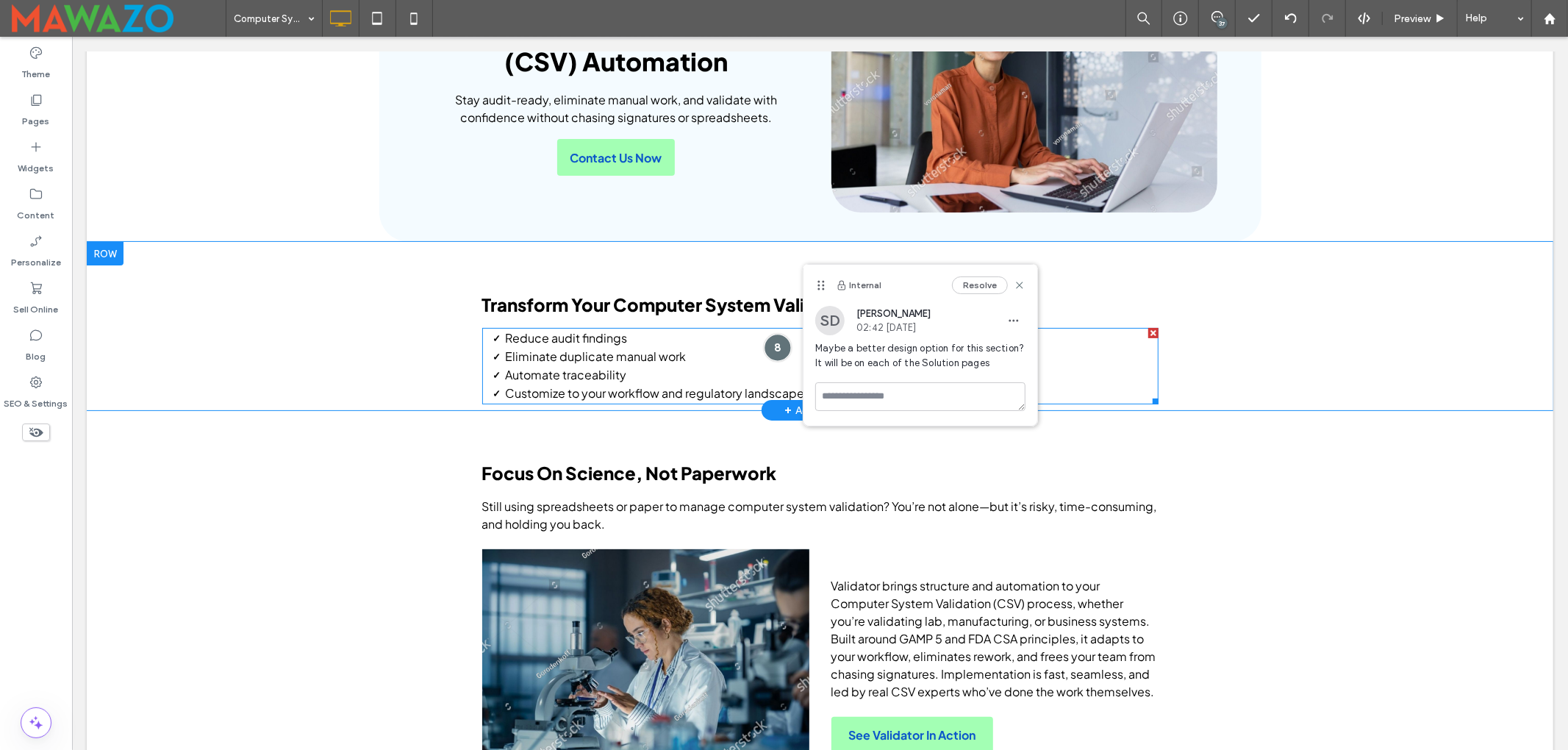
click at [766, 347] on div at bounding box center [777, 347] width 27 height 27
